Goal: Transaction & Acquisition: Purchase product/service

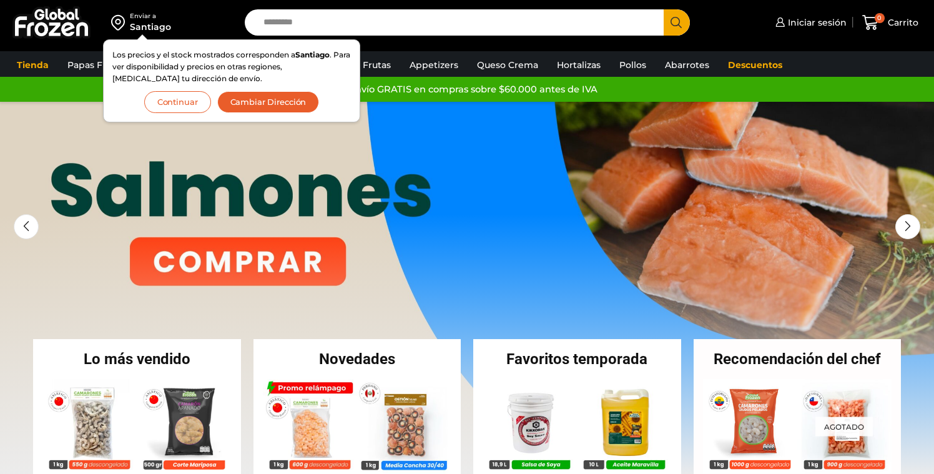
click at [191, 105] on button "Continuar" at bounding box center [177, 102] width 67 height 22
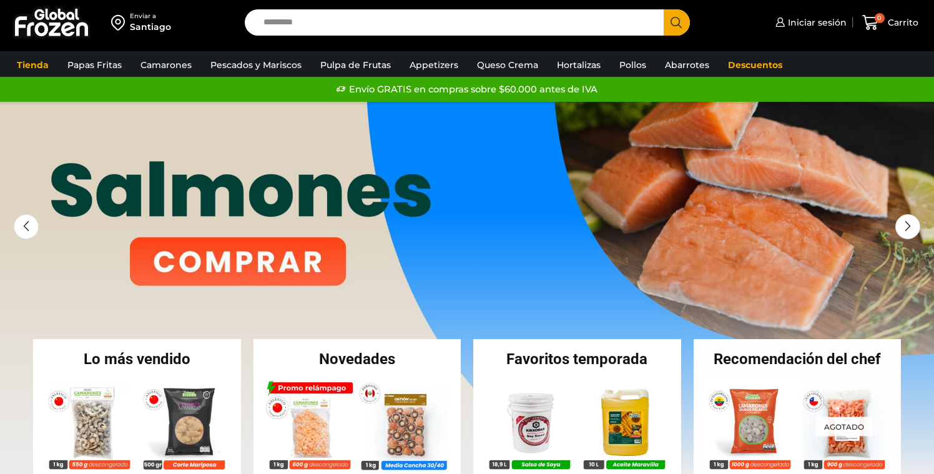
click at [285, 31] on input "Search input" at bounding box center [457, 22] width 400 height 26
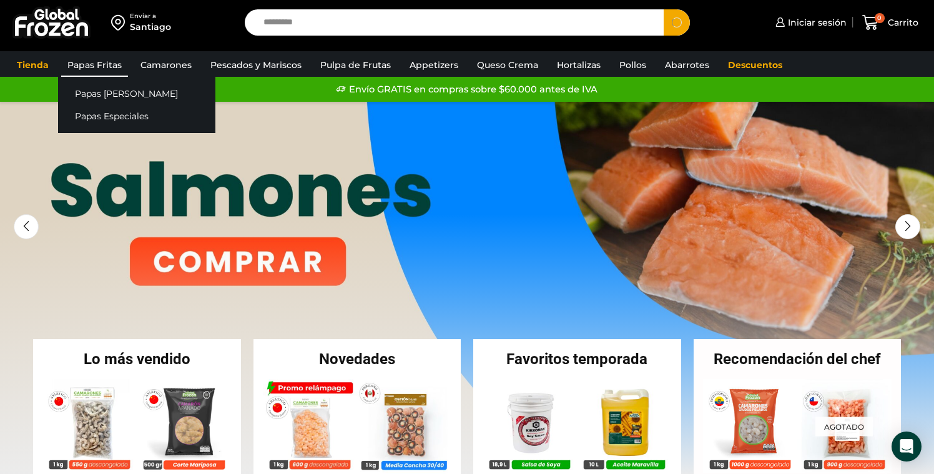
type input "*********"
click at [93, 67] on link "Papas Fritas" at bounding box center [94, 65] width 67 height 24
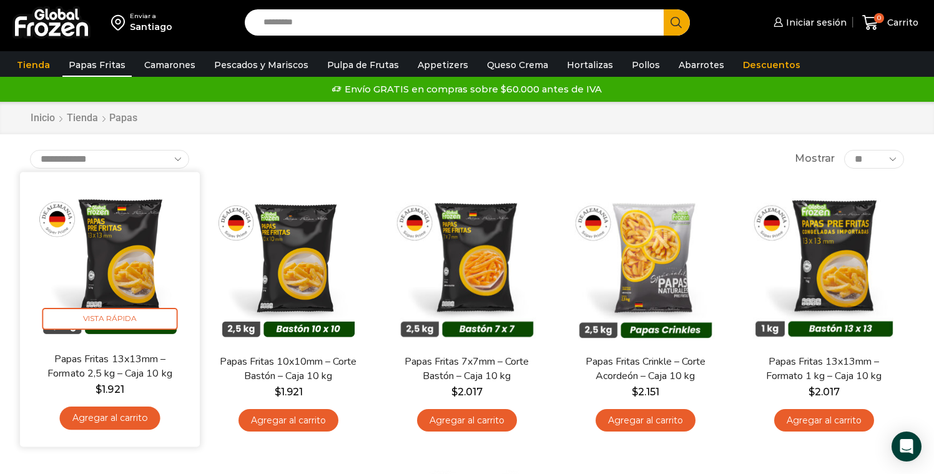
click at [119, 246] on img at bounding box center [109, 261] width 161 height 161
click at [119, 244] on img at bounding box center [109, 261] width 161 height 161
click at [124, 231] on img at bounding box center [109, 261] width 161 height 161
click at [112, 317] on span "Vista Rápida" at bounding box center [110, 319] width 136 height 22
